Goal: Task Accomplishment & Management: Use online tool/utility

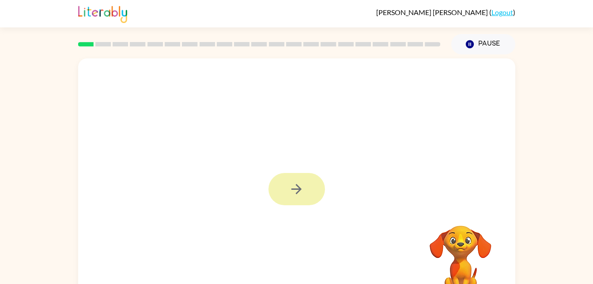
click at [293, 186] on icon "button" at bounding box center [296, 188] width 15 height 15
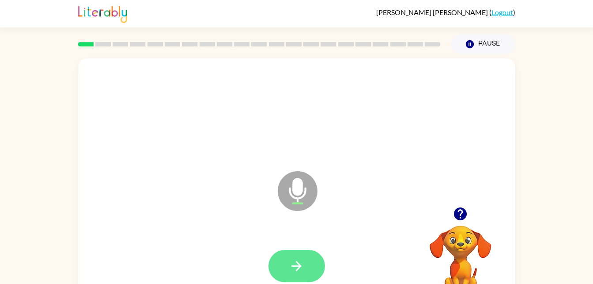
click at [280, 278] on button "button" at bounding box center [297, 266] width 57 height 32
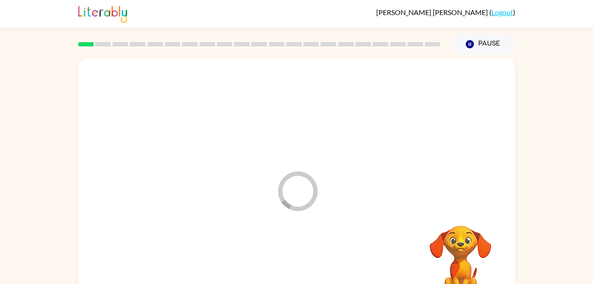
click at [302, 261] on div at bounding box center [297, 266] width 420 height 72
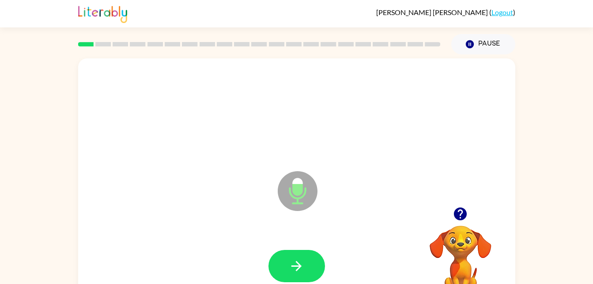
click at [293, 241] on div at bounding box center [297, 266] width 420 height 72
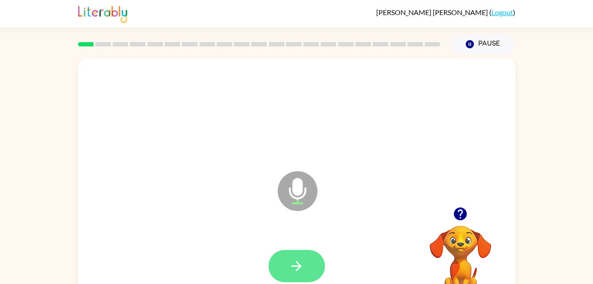
click at [299, 264] on icon "button" at bounding box center [297, 266] width 10 height 10
click at [290, 263] on icon "button" at bounding box center [296, 265] width 15 height 15
click at [292, 261] on icon "button" at bounding box center [296, 265] width 15 height 15
click at [285, 261] on button "button" at bounding box center [297, 266] width 57 height 32
click at [289, 259] on icon "button" at bounding box center [296, 265] width 15 height 15
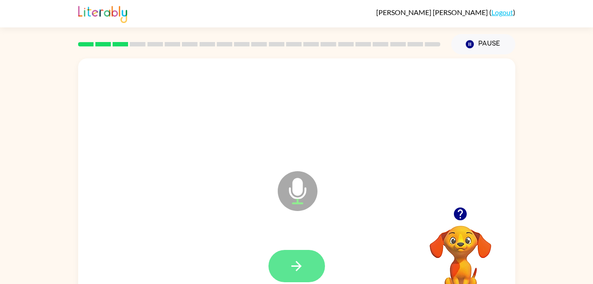
click at [278, 259] on button "button" at bounding box center [297, 266] width 57 height 32
click at [297, 256] on button "button" at bounding box center [297, 266] width 57 height 32
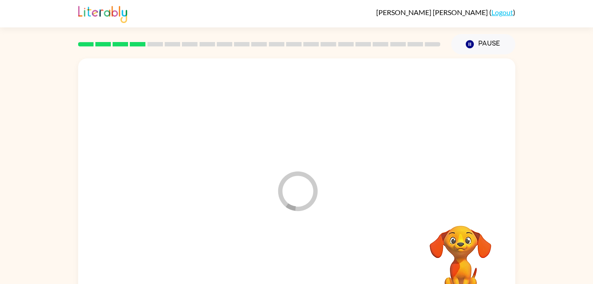
click at [301, 267] on div at bounding box center [297, 266] width 420 height 72
click at [299, 253] on div at bounding box center [297, 266] width 420 height 72
click at [298, 263] on div at bounding box center [297, 266] width 420 height 72
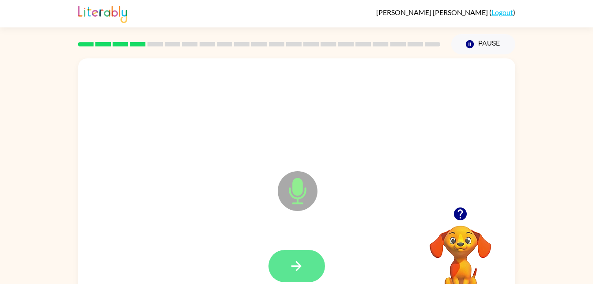
click at [289, 270] on icon "button" at bounding box center [296, 265] width 15 height 15
click at [270, 261] on button "button" at bounding box center [297, 266] width 57 height 32
click at [283, 263] on button "button" at bounding box center [297, 266] width 57 height 32
click at [295, 276] on button "button" at bounding box center [297, 266] width 57 height 32
click at [304, 256] on button "button" at bounding box center [297, 266] width 57 height 32
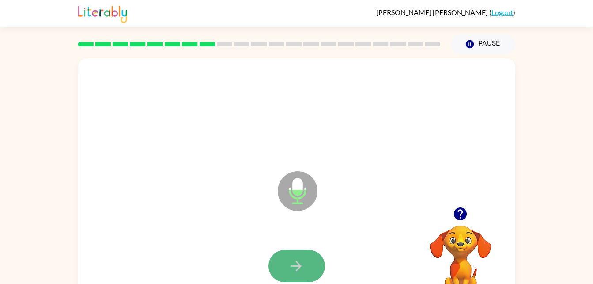
click at [295, 266] on icon "button" at bounding box center [297, 266] width 10 height 10
click at [282, 266] on button "button" at bounding box center [297, 266] width 57 height 32
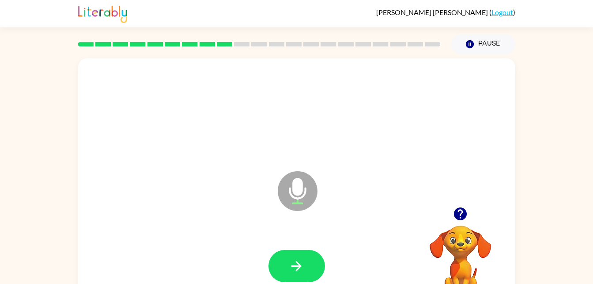
click at [307, 242] on div at bounding box center [297, 266] width 420 height 72
click at [305, 264] on button "button" at bounding box center [297, 266] width 57 height 32
click at [292, 272] on icon "button" at bounding box center [296, 265] width 15 height 15
click at [306, 255] on button "button" at bounding box center [297, 266] width 57 height 32
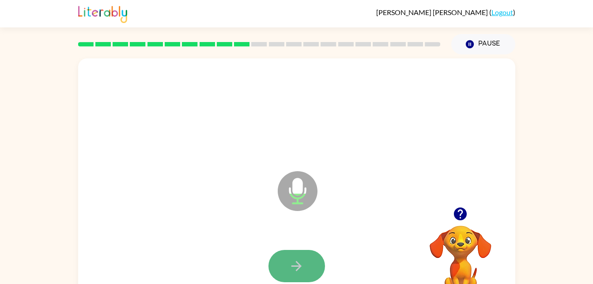
click at [299, 256] on button "button" at bounding box center [297, 266] width 57 height 32
click at [293, 259] on icon "button" at bounding box center [296, 265] width 15 height 15
click at [319, 270] on button "button" at bounding box center [297, 266] width 57 height 32
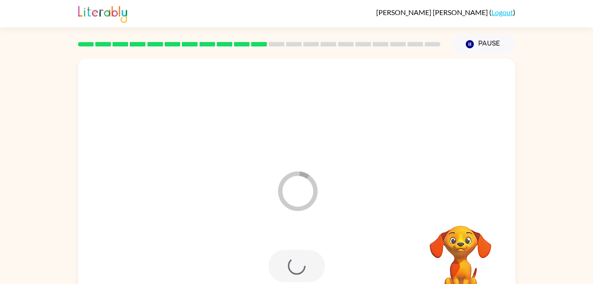
click at [343, 267] on div at bounding box center [297, 266] width 420 height 72
click at [365, 228] on div "Loader Your response is being sent to our graders" at bounding box center [296, 184] width 437 height 252
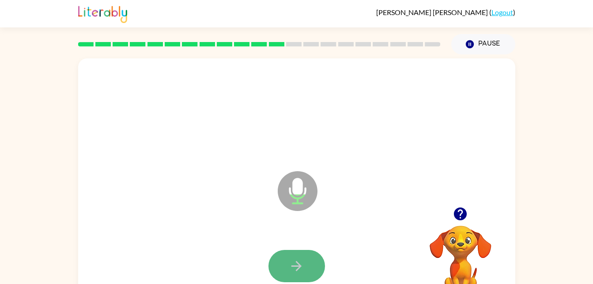
click at [293, 257] on button "button" at bounding box center [297, 266] width 57 height 32
click at [293, 248] on div at bounding box center [297, 266] width 420 height 72
click at [296, 247] on div at bounding box center [297, 266] width 420 height 72
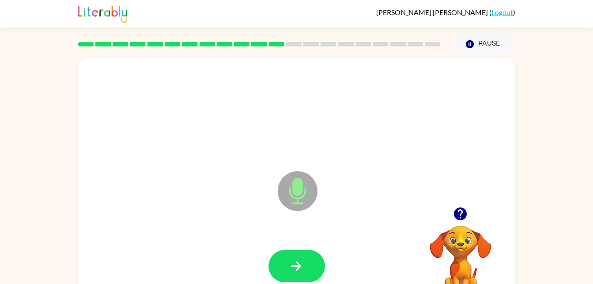
click at [296, 247] on div at bounding box center [297, 266] width 420 height 72
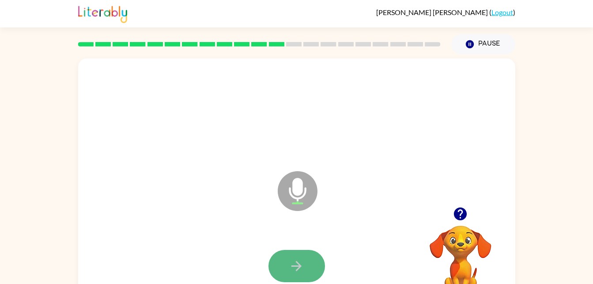
click at [294, 258] on icon "button" at bounding box center [296, 265] width 15 height 15
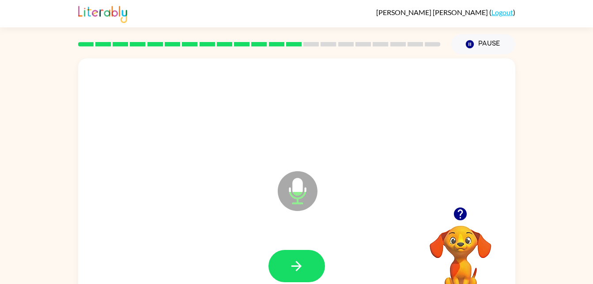
click at [303, 243] on div at bounding box center [297, 266] width 420 height 72
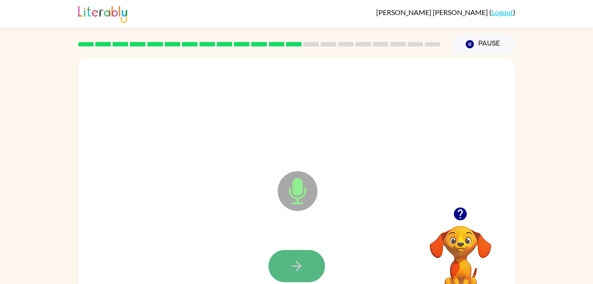
click at [308, 261] on button "button" at bounding box center [297, 266] width 57 height 32
click at [296, 255] on button "button" at bounding box center [297, 266] width 57 height 32
click at [289, 270] on icon "button" at bounding box center [296, 265] width 15 height 15
click at [306, 255] on button "button" at bounding box center [297, 266] width 57 height 32
click at [293, 260] on icon "button" at bounding box center [296, 265] width 15 height 15
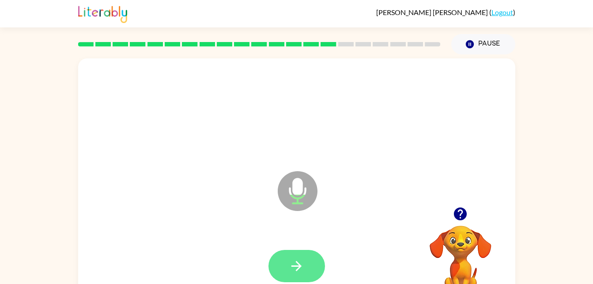
click at [302, 261] on icon "button" at bounding box center [296, 265] width 15 height 15
click at [288, 247] on div at bounding box center [297, 266] width 420 height 72
click at [304, 265] on button "button" at bounding box center [297, 266] width 57 height 32
click at [297, 260] on icon "button" at bounding box center [296, 265] width 15 height 15
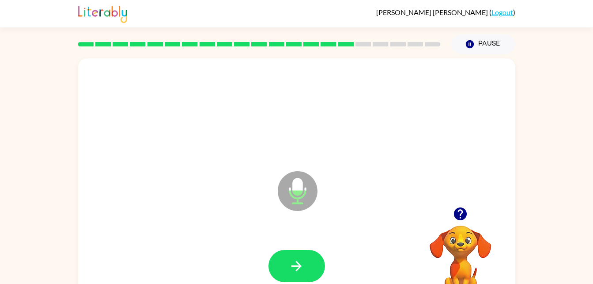
click at [289, 250] on div at bounding box center [297, 266] width 57 height 32
click at [292, 252] on button "button" at bounding box center [297, 266] width 57 height 32
click at [295, 248] on div at bounding box center [297, 266] width 420 height 72
click at [299, 259] on icon "button" at bounding box center [296, 265] width 15 height 15
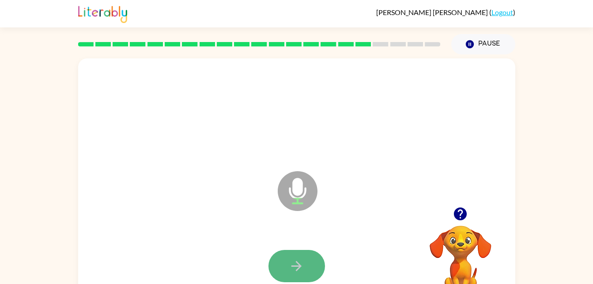
click at [280, 260] on button "button" at bounding box center [297, 266] width 57 height 32
click at [292, 263] on icon "button" at bounding box center [296, 265] width 15 height 15
click at [287, 254] on button "button" at bounding box center [297, 266] width 57 height 32
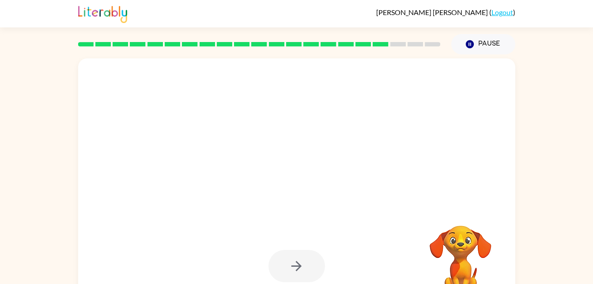
click at [277, 279] on div at bounding box center [297, 266] width 57 height 32
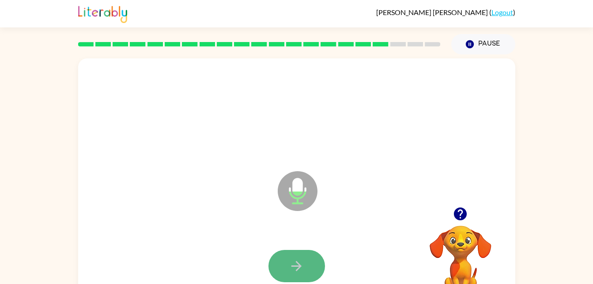
click at [285, 263] on button "button" at bounding box center [297, 266] width 57 height 32
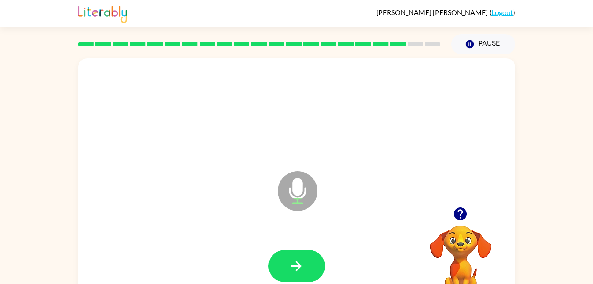
click at [290, 249] on div at bounding box center [297, 266] width 420 height 72
click at [287, 256] on button "button" at bounding box center [297, 266] width 57 height 32
click at [293, 250] on button "button" at bounding box center [297, 266] width 57 height 32
click at [292, 262] on icon "button" at bounding box center [296, 265] width 15 height 15
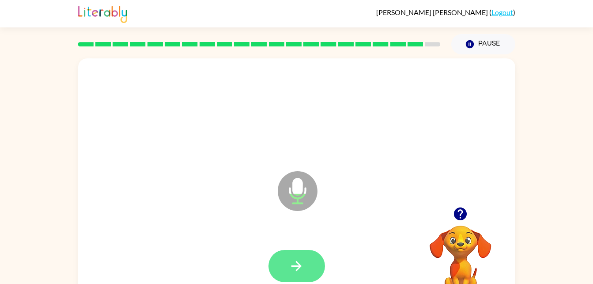
click at [297, 261] on icon "button" at bounding box center [296, 265] width 15 height 15
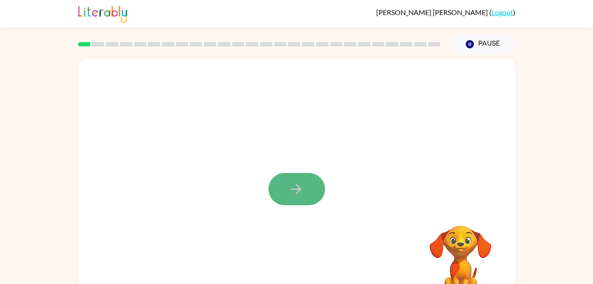
click at [299, 192] on icon "button" at bounding box center [297, 189] width 10 height 10
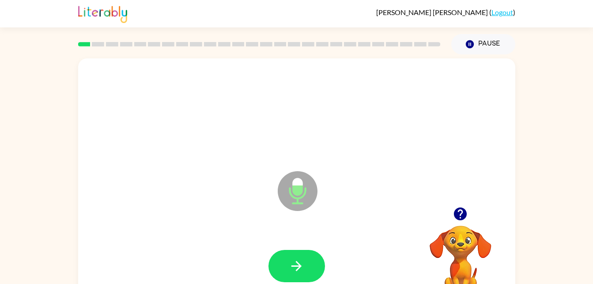
click at [295, 251] on button "button" at bounding box center [297, 266] width 57 height 32
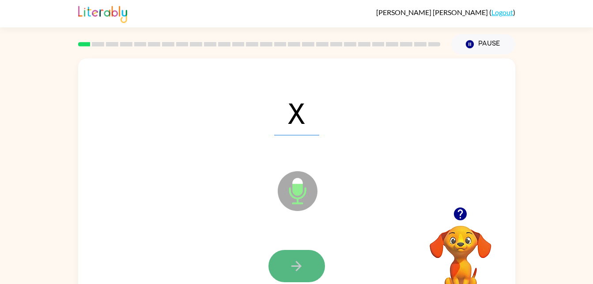
click at [296, 251] on button "button" at bounding box center [297, 266] width 57 height 32
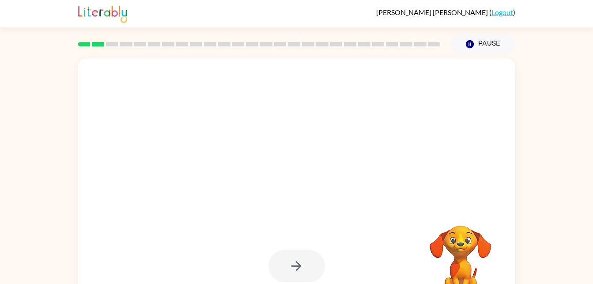
click at [560, 250] on div "Your browser must support playing .mp4 files to use Literably. Please try using…" at bounding box center [296, 182] width 593 height 256
click at [298, 259] on div at bounding box center [297, 266] width 57 height 32
click at [411, 172] on div at bounding box center [275, 169] width 377 height 32
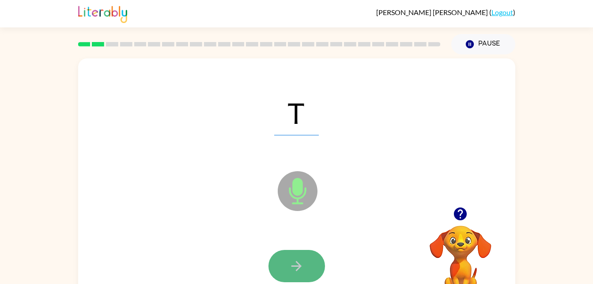
click at [302, 257] on button "button" at bounding box center [297, 266] width 57 height 32
click at [298, 250] on button "button" at bounding box center [297, 266] width 57 height 32
click at [302, 252] on button "button" at bounding box center [297, 266] width 57 height 32
click at [287, 260] on button "button" at bounding box center [297, 266] width 57 height 32
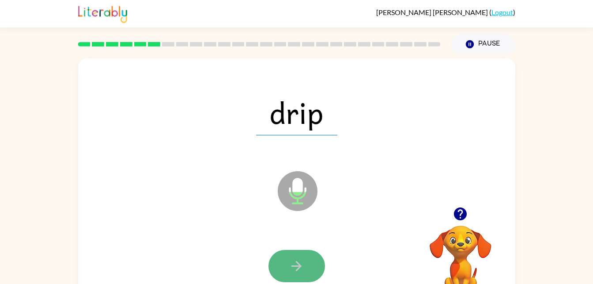
click at [280, 280] on button "button" at bounding box center [297, 266] width 57 height 32
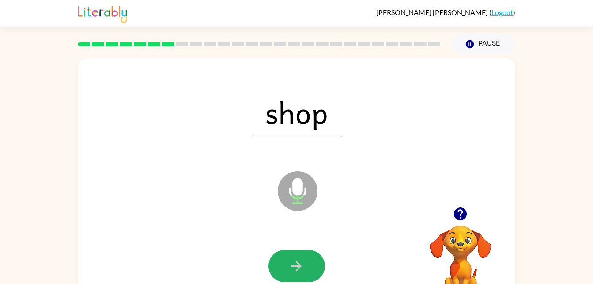
click at [285, 254] on button "button" at bounding box center [297, 266] width 57 height 32
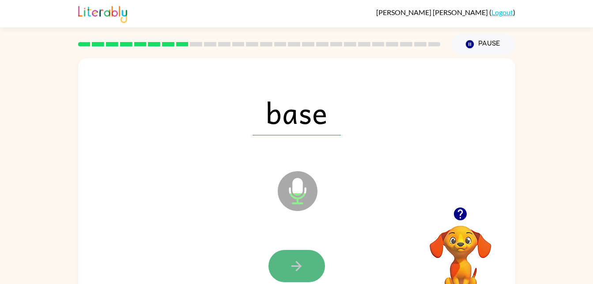
click at [282, 259] on button "button" at bounding box center [297, 266] width 57 height 32
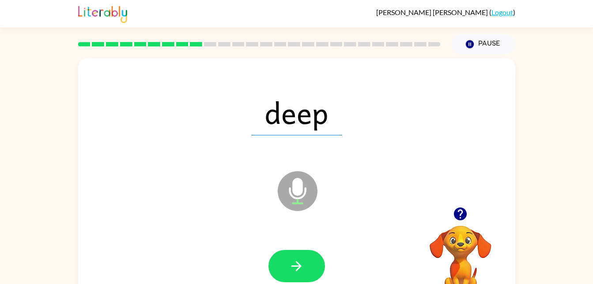
click at [282, 249] on div at bounding box center [297, 266] width 420 height 72
drag, startPoint x: 303, startPoint y: 248, endPoint x: 254, endPoint y: 202, distance: 67.2
click at [254, 202] on div "deep Microphone The Microphone is here when it is your turn to talk" at bounding box center [296, 184] width 437 height 252
click at [293, 261] on icon "button" at bounding box center [296, 265] width 15 height 15
click at [286, 244] on div at bounding box center [297, 266] width 420 height 72
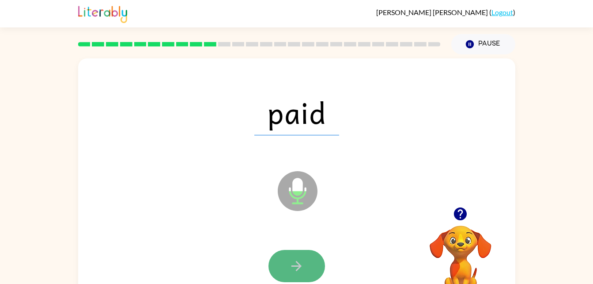
click at [286, 251] on button "button" at bounding box center [297, 266] width 57 height 32
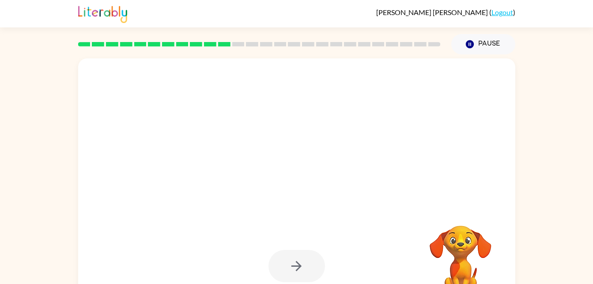
click at [271, 247] on div at bounding box center [297, 266] width 420 height 72
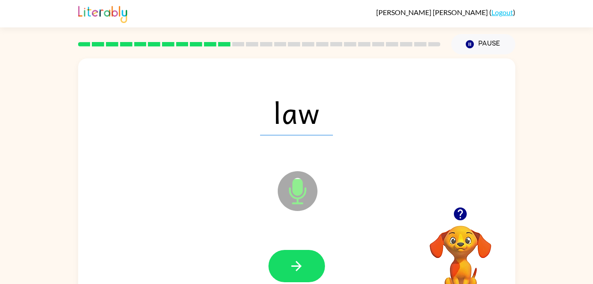
drag, startPoint x: 269, startPoint y: 256, endPoint x: 295, endPoint y: 247, distance: 27.7
click at [295, 247] on div at bounding box center [297, 266] width 420 height 72
click at [295, 256] on button "button" at bounding box center [297, 266] width 57 height 32
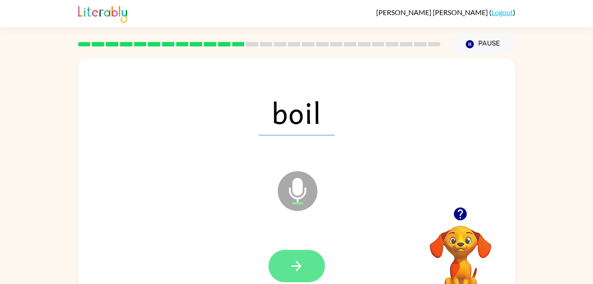
click at [295, 256] on button "button" at bounding box center [297, 266] width 57 height 32
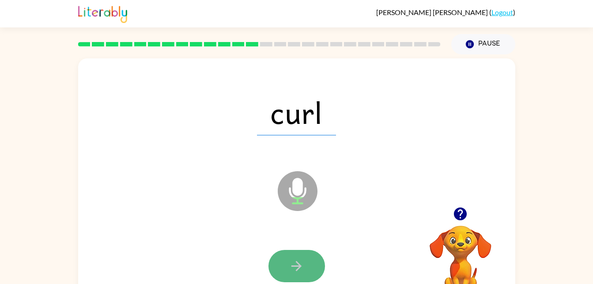
click at [284, 279] on button "button" at bounding box center [297, 266] width 57 height 32
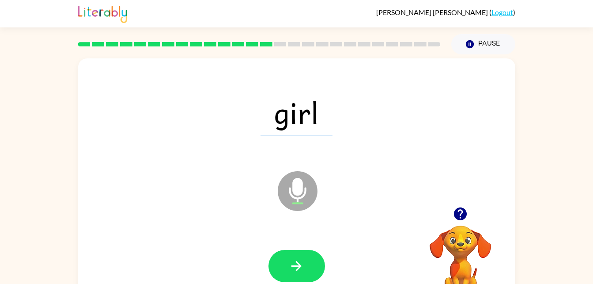
drag, startPoint x: 287, startPoint y: 261, endPoint x: 261, endPoint y: 232, distance: 38.5
click at [261, 232] on div at bounding box center [297, 266] width 420 height 72
click at [293, 253] on button "button" at bounding box center [297, 266] width 57 height 32
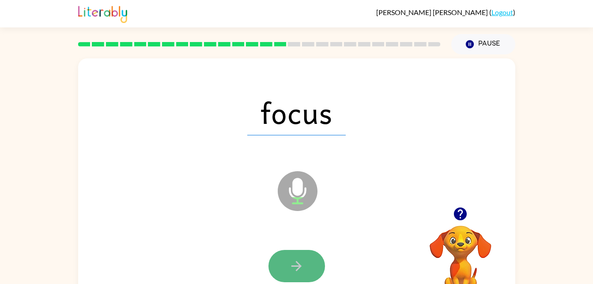
click at [287, 251] on button "button" at bounding box center [297, 266] width 57 height 32
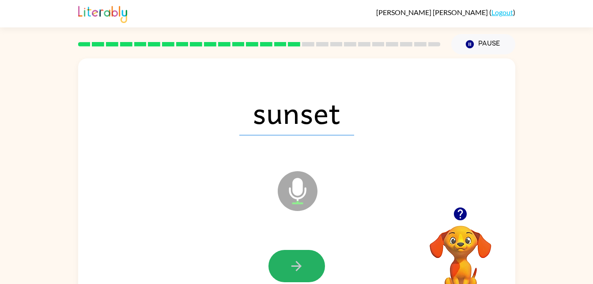
click at [286, 251] on button "button" at bounding box center [297, 266] width 57 height 32
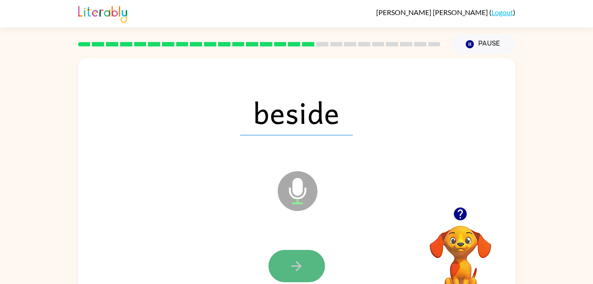
click at [288, 258] on button "button" at bounding box center [297, 266] width 57 height 32
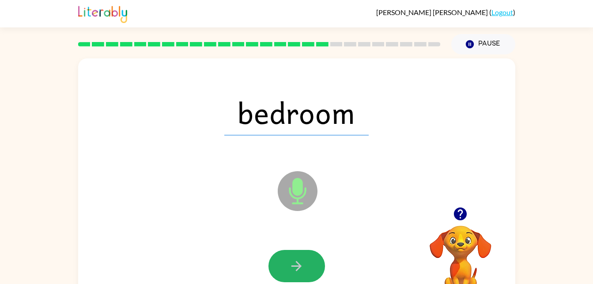
click at [296, 263] on icon "button" at bounding box center [296, 265] width 15 height 15
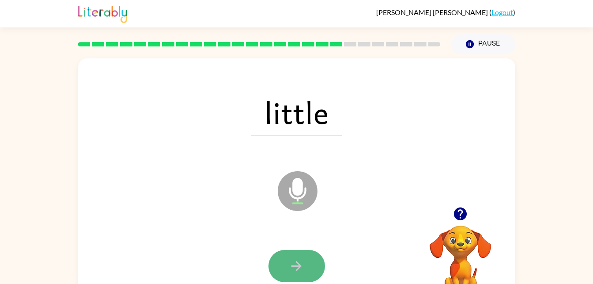
click at [285, 250] on button "button" at bounding box center [297, 266] width 57 height 32
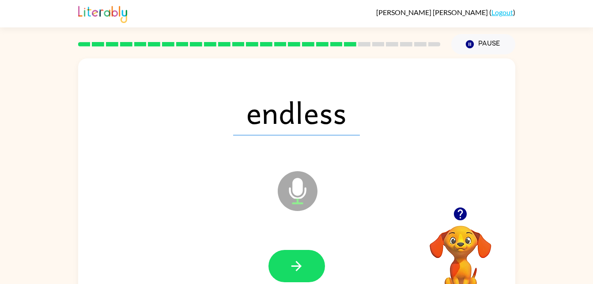
click at [281, 247] on div at bounding box center [297, 266] width 420 height 72
click at [294, 270] on icon "button" at bounding box center [296, 265] width 15 height 15
drag, startPoint x: 303, startPoint y: 258, endPoint x: 243, endPoint y: 232, distance: 64.7
click at [243, 232] on div at bounding box center [297, 266] width 420 height 72
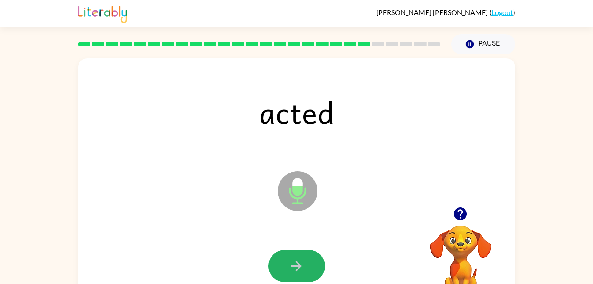
drag, startPoint x: 273, startPoint y: 274, endPoint x: 288, endPoint y: 251, distance: 28.0
click at [288, 251] on button "button" at bounding box center [297, 266] width 57 height 32
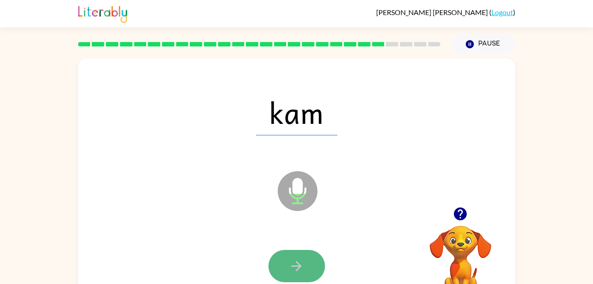
click at [285, 259] on button "button" at bounding box center [297, 266] width 57 height 32
click at [288, 259] on button "button" at bounding box center [297, 266] width 57 height 32
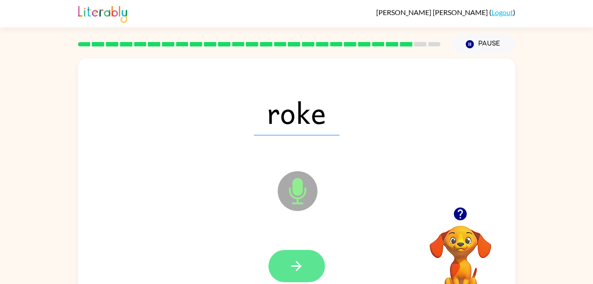
click at [278, 258] on button "button" at bounding box center [297, 266] width 57 height 32
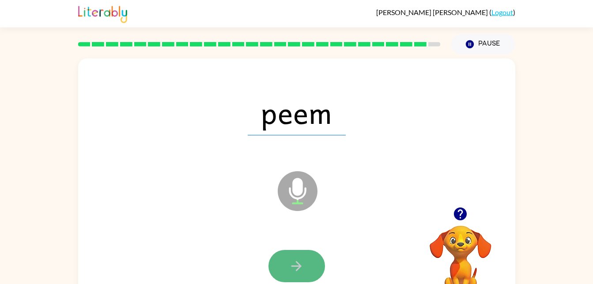
click at [291, 251] on button "button" at bounding box center [297, 266] width 57 height 32
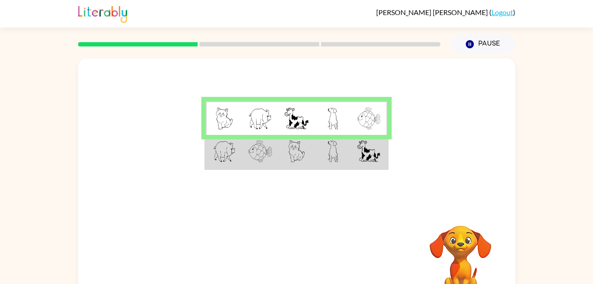
click at [327, 121] on td at bounding box center [333, 118] width 36 height 34
click at [352, 110] on td at bounding box center [369, 118] width 36 height 34
click at [380, 125] on img at bounding box center [368, 118] width 23 height 22
click at [371, 125] on img at bounding box center [368, 118] width 23 height 22
click at [365, 112] on img at bounding box center [368, 118] width 23 height 22
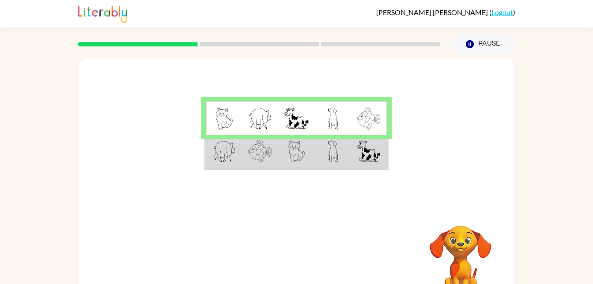
click at [334, 121] on img at bounding box center [333, 118] width 11 height 22
click at [298, 114] on img at bounding box center [297, 118] width 24 height 22
click at [256, 122] on img at bounding box center [260, 118] width 24 height 22
click at [220, 119] on img at bounding box center [224, 118] width 17 height 22
click at [268, 106] on td at bounding box center [260, 118] width 36 height 34
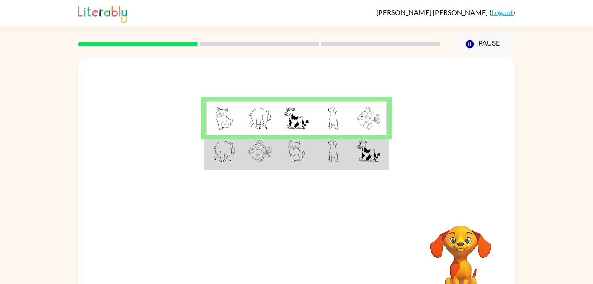
click at [330, 116] on img at bounding box center [333, 118] width 11 height 22
click at [294, 119] on img at bounding box center [297, 118] width 24 height 22
click at [320, 158] on td at bounding box center [333, 152] width 36 height 34
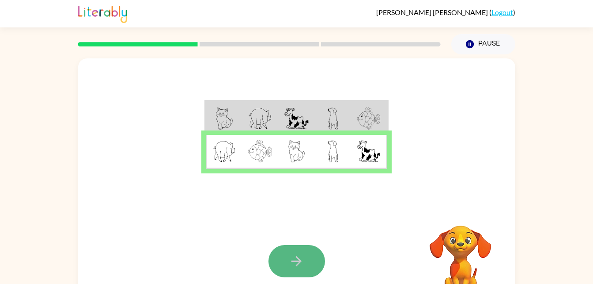
click at [301, 247] on button "button" at bounding box center [297, 261] width 57 height 32
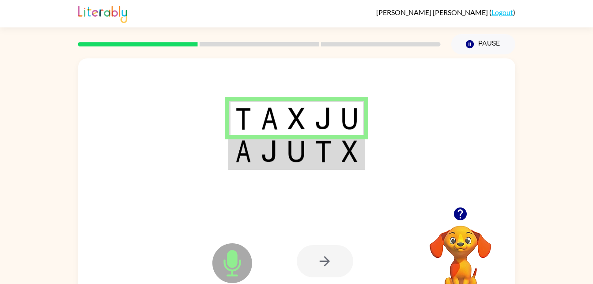
click at [224, 261] on icon at bounding box center [233, 263] width 40 height 40
click at [224, 259] on icon at bounding box center [233, 263] width 40 height 40
click at [231, 265] on icon "Microphone The Microphone is here when it is your turn to talk" at bounding box center [276, 274] width 133 height 66
click at [231, 268] on icon at bounding box center [233, 263] width 40 height 40
click at [232, 267] on icon "Microphone The Microphone is here when it is your turn to talk" at bounding box center [276, 274] width 133 height 66
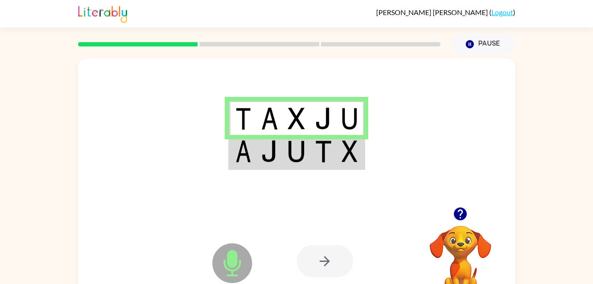
click at [253, 259] on icon "Microphone The Microphone is here when it is your turn to talk" at bounding box center [276, 274] width 133 height 66
click at [248, 258] on icon at bounding box center [233, 263] width 40 height 40
click at [232, 264] on icon "Microphone The Microphone is here when it is your turn to talk" at bounding box center [276, 274] width 133 height 66
click at [335, 255] on div at bounding box center [325, 261] width 57 height 32
click at [318, 251] on div at bounding box center [325, 261] width 57 height 32
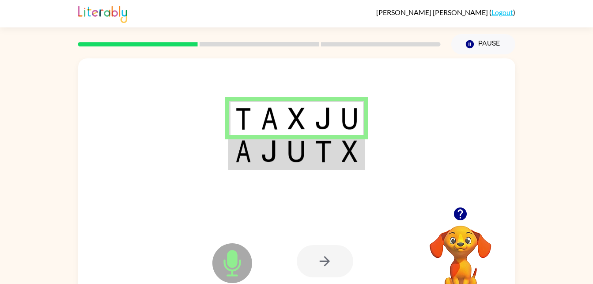
click at [270, 145] on img at bounding box center [269, 151] width 17 height 22
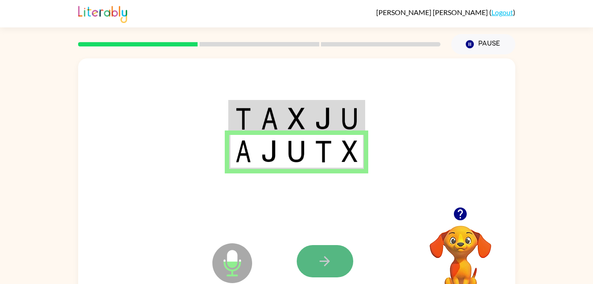
click at [312, 255] on button "button" at bounding box center [325, 261] width 57 height 32
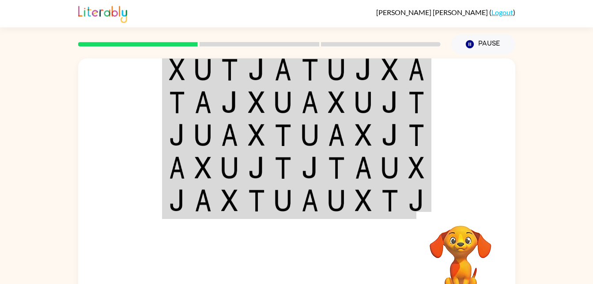
scroll to position [20, 0]
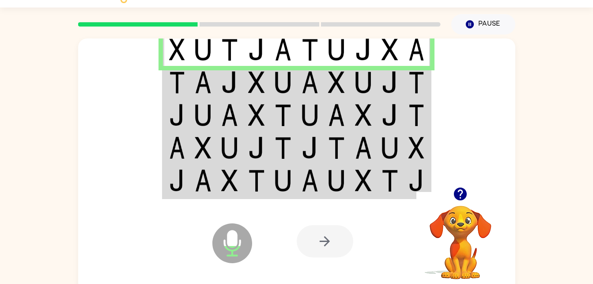
click at [235, 232] on icon "Microphone The Microphone is here when it is your turn to talk" at bounding box center [276, 254] width 133 height 66
click at [237, 241] on icon "Microphone The Microphone is here when it is your turn to talk" at bounding box center [276, 254] width 133 height 66
click at [232, 234] on icon "Microphone The Microphone is here when it is your turn to talk" at bounding box center [276, 254] width 133 height 66
click at [316, 166] on td at bounding box center [310, 181] width 27 height 34
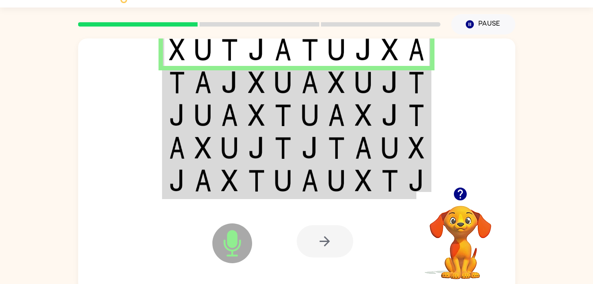
click at [316, 166] on td at bounding box center [310, 181] width 27 height 34
click at [231, 232] on icon "Microphone The Microphone is here when it is your turn to talk" at bounding box center [276, 254] width 133 height 66
click at [397, 51] on img at bounding box center [390, 49] width 17 height 22
click at [320, 241] on div at bounding box center [325, 241] width 57 height 32
click at [317, 247] on div at bounding box center [325, 241] width 57 height 32
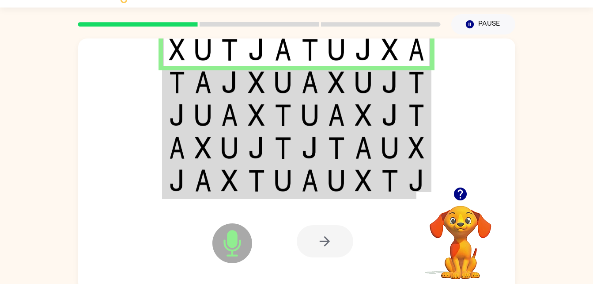
click at [231, 232] on icon "Microphone The Microphone is here when it is your turn to talk" at bounding box center [276, 254] width 133 height 66
click at [458, 190] on icon "button" at bounding box center [460, 193] width 13 height 13
drag, startPoint x: 228, startPoint y: 224, endPoint x: 223, endPoint y: 211, distance: 14.5
click at [210, 221] on div "Microphone The Microphone is here when it is your turn to talk" at bounding box center [210, 221] width 0 height 0
click at [224, 240] on icon "Microphone The Microphone is here when it is your turn to talk" at bounding box center [276, 254] width 133 height 66
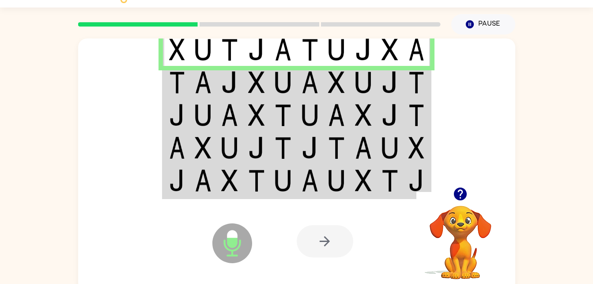
click at [228, 225] on icon at bounding box center [233, 243] width 40 height 40
click at [453, 186] on button "button" at bounding box center [460, 194] width 23 height 23
click at [461, 189] on icon "button" at bounding box center [460, 193] width 13 height 13
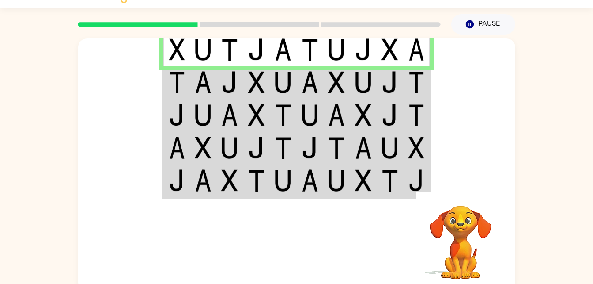
click at [542, 80] on div "Your browser must support playing .mp4 files to use Literably. Please try using…" at bounding box center [296, 162] width 593 height 256
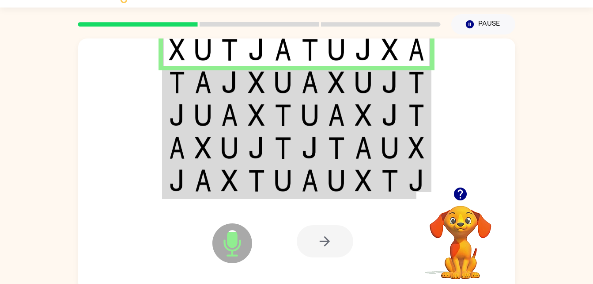
drag, startPoint x: 265, startPoint y: 208, endPoint x: 363, endPoint y: 202, distance: 98.3
click at [363, 202] on div "Microphone The Microphone is here when it is your turn to talk Your browser mus…" at bounding box center [296, 240] width 437 height 99
drag, startPoint x: 244, startPoint y: 217, endPoint x: 228, endPoint y: 251, distance: 37.4
click at [228, 250] on div "Microphone The Microphone is here when it is your turn to talk" at bounding box center [211, 220] width 88 height 59
click at [236, 252] on icon at bounding box center [233, 243] width 40 height 40
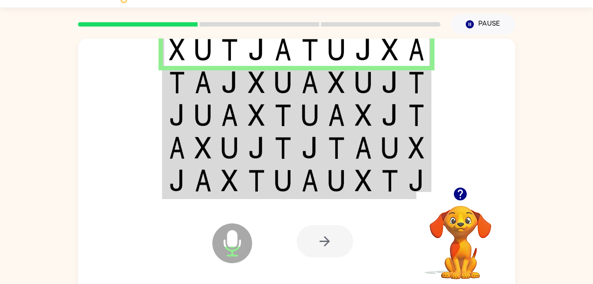
drag, startPoint x: 239, startPoint y: 252, endPoint x: 247, endPoint y: 242, distance: 13.3
click at [247, 242] on icon at bounding box center [233, 243] width 40 height 40
click at [228, 242] on icon "Microphone The Microphone is here when it is your turn to talk" at bounding box center [276, 254] width 133 height 66
click at [230, 243] on icon "Microphone The Microphone is here when it is your turn to talk" at bounding box center [276, 254] width 133 height 66
click at [460, 194] on icon "button" at bounding box center [460, 193] width 13 height 13
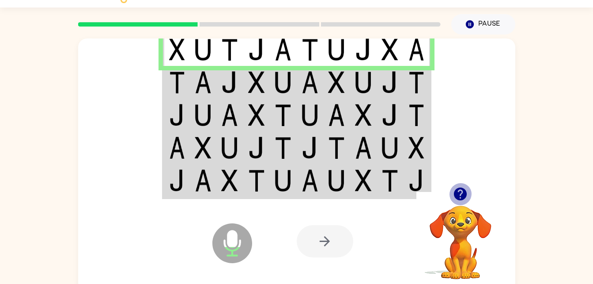
click at [462, 190] on icon "button" at bounding box center [460, 193] width 15 height 15
click at [228, 237] on icon "Microphone The Microphone is here when it is your turn to talk" at bounding box center [276, 254] width 133 height 66
drag, startPoint x: 230, startPoint y: 235, endPoint x: 235, endPoint y: 236, distance: 5.0
click at [235, 236] on icon "Microphone The Microphone is here when it is your turn to talk" at bounding box center [276, 254] width 133 height 66
drag, startPoint x: 306, startPoint y: 209, endPoint x: 331, endPoint y: 263, distance: 59.7
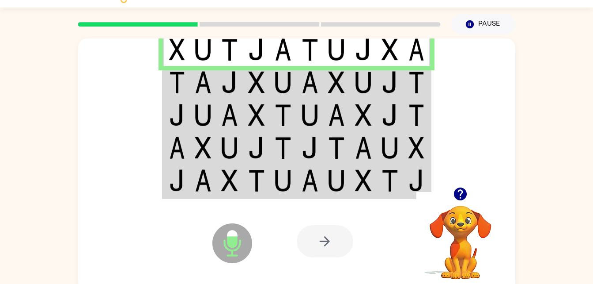
click at [331, 263] on div "Microphone The Microphone is here when it is your turn to talk Your browser mus…" at bounding box center [296, 240] width 437 height 99
click at [323, 236] on div at bounding box center [325, 241] width 57 height 32
drag, startPoint x: 485, startPoint y: 217, endPoint x: 461, endPoint y: 186, distance: 39.7
click at [461, 186] on div "Your browser must support playing .mp4 files to use Literably. Please try using…" at bounding box center [461, 232] width 88 height 98
click at [462, 188] on icon "button" at bounding box center [460, 193] width 13 height 13
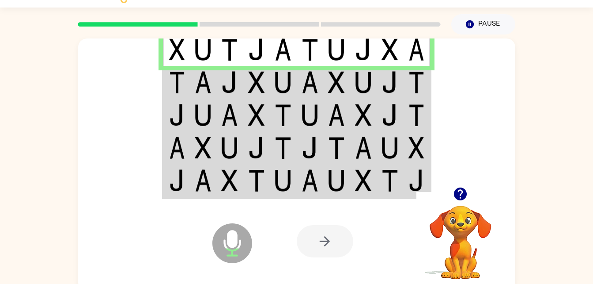
click at [438, 121] on div at bounding box center [296, 112] width 437 height 148
click at [446, 176] on div at bounding box center [296, 112] width 437 height 148
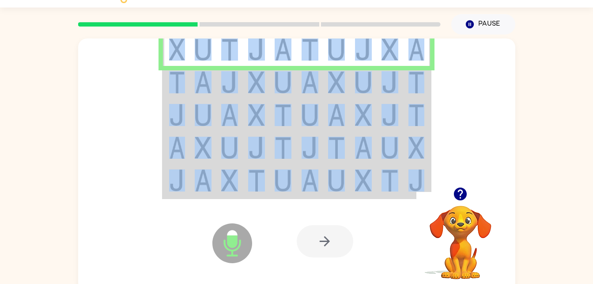
drag, startPoint x: 446, startPoint y: 176, endPoint x: 457, endPoint y: 182, distance: 12.1
click at [457, 182] on div at bounding box center [296, 112] width 437 height 148
drag, startPoint x: 457, startPoint y: 182, endPoint x: 488, endPoint y: 180, distance: 31.0
click at [488, 180] on div at bounding box center [296, 112] width 437 height 148
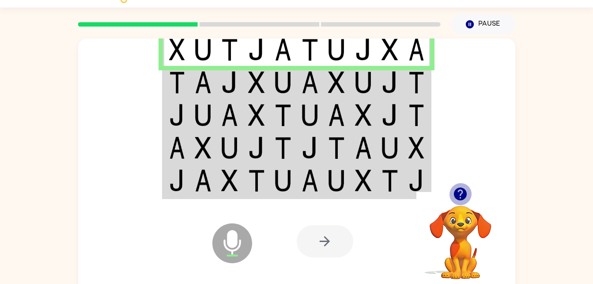
click at [456, 190] on icon "button" at bounding box center [460, 193] width 13 height 13
click at [477, 191] on div at bounding box center [461, 194] width 88 height 23
click at [461, 192] on icon "button" at bounding box center [460, 193] width 13 height 13
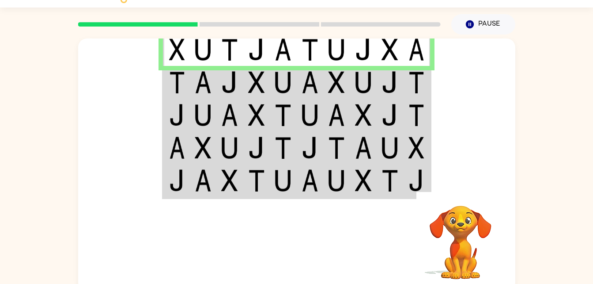
click at [460, 198] on video "Your browser must support playing .mp4 files to use Literably. Please try using…" at bounding box center [461, 236] width 88 height 88
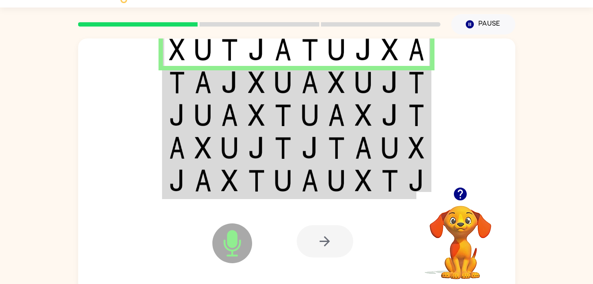
click at [363, 86] on img at bounding box center [363, 82] width 17 height 22
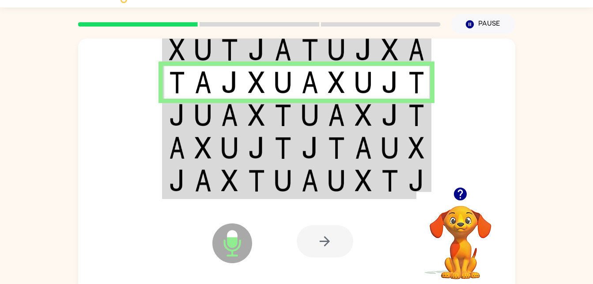
click at [384, 107] on img at bounding box center [390, 115] width 17 height 22
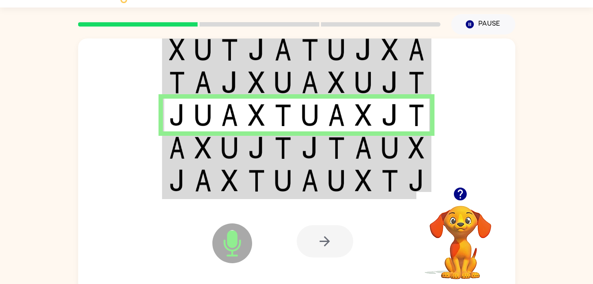
drag, startPoint x: 359, startPoint y: 166, endPoint x: 323, endPoint y: 136, distance: 47.7
click at [323, 136] on td at bounding box center [310, 147] width 27 height 33
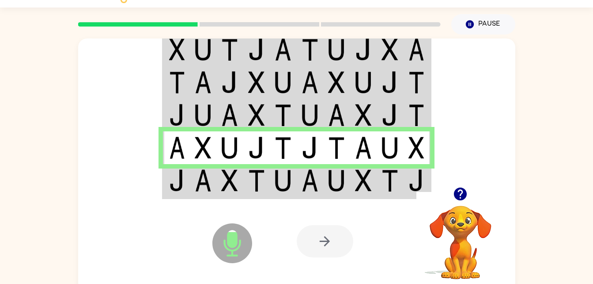
drag, startPoint x: 312, startPoint y: 171, endPoint x: 241, endPoint y: 191, distance: 73.4
drag, startPoint x: 241, startPoint y: 191, endPoint x: 220, endPoint y: 190, distance: 21.3
click at [220, 190] on td at bounding box center [230, 181] width 27 height 34
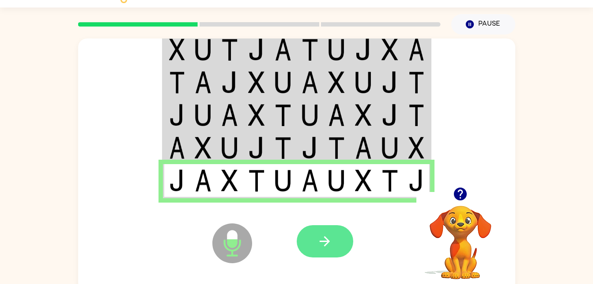
click at [327, 236] on icon "button" at bounding box center [324, 240] width 15 height 15
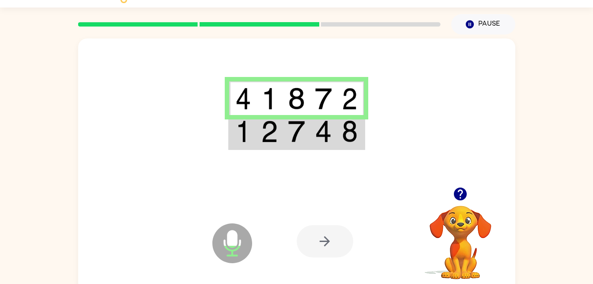
click at [322, 223] on icon "Microphone The Microphone is here when it is your turn to talk" at bounding box center [276, 254] width 133 height 66
click at [451, 200] on button "button" at bounding box center [460, 194] width 23 height 23
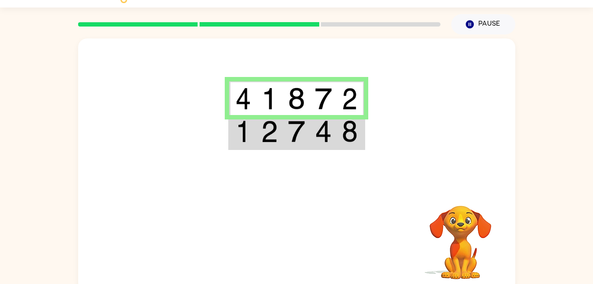
drag, startPoint x: 304, startPoint y: 116, endPoint x: 262, endPoint y: 129, distance: 44.2
click at [262, 129] on img at bounding box center [269, 131] width 17 height 22
click at [317, 135] on img at bounding box center [323, 131] width 17 height 22
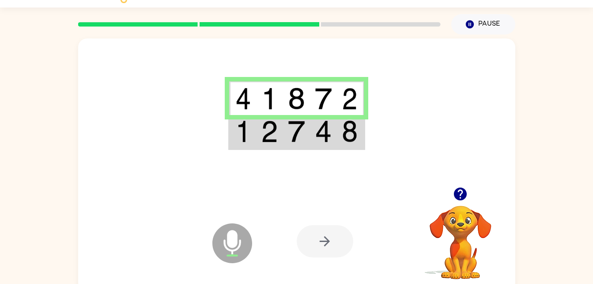
click at [321, 133] on img at bounding box center [323, 131] width 17 height 22
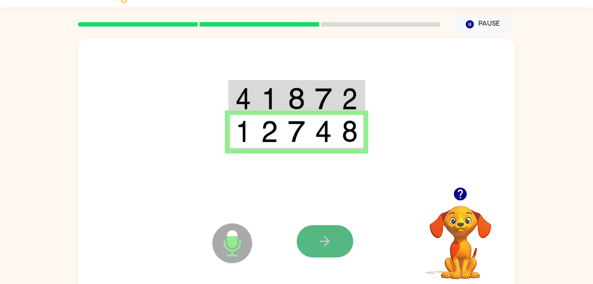
click at [315, 239] on button "button" at bounding box center [325, 241] width 57 height 32
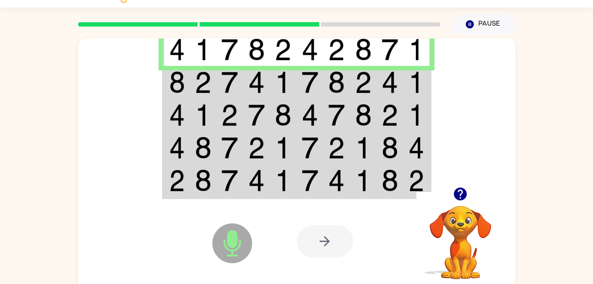
click at [360, 77] on img at bounding box center [363, 82] width 17 height 22
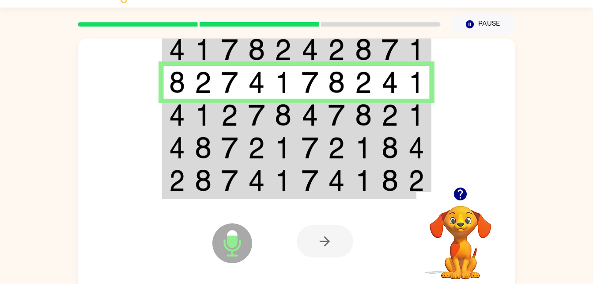
click at [324, 107] on td at bounding box center [336, 115] width 27 height 33
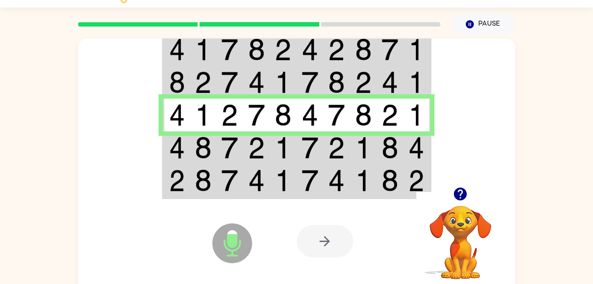
click at [299, 137] on td at bounding box center [310, 147] width 27 height 33
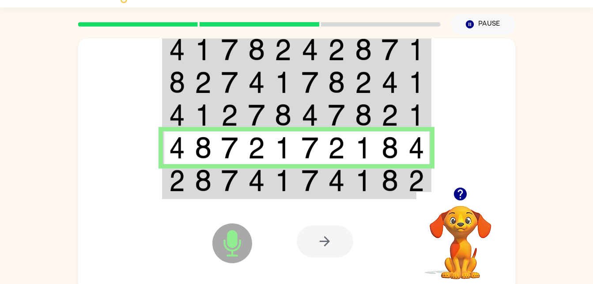
click at [296, 174] on td at bounding box center [283, 181] width 27 height 34
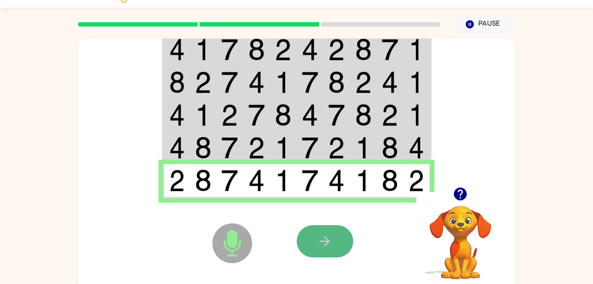
click at [313, 241] on button "button" at bounding box center [325, 241] width 57 height 32
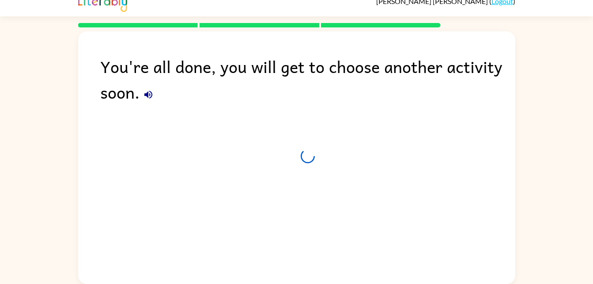
scroll to position [11, 0]
